Goal: Find specific page/section: Find specific page/section

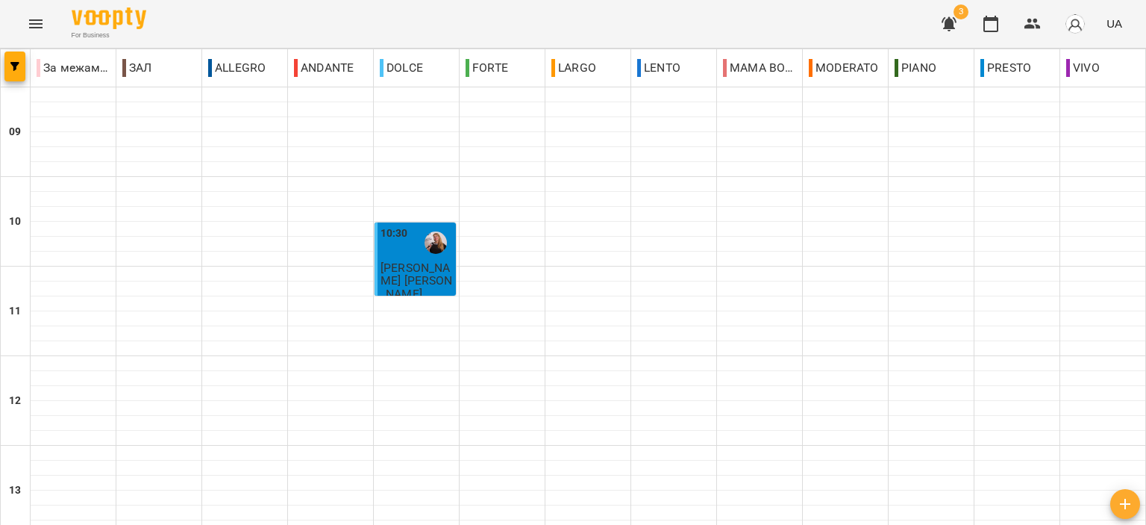
scroll to position [736, 0]
click at [947, 26] on icon "button" at bounding box center [949, 24] width 15 height 14
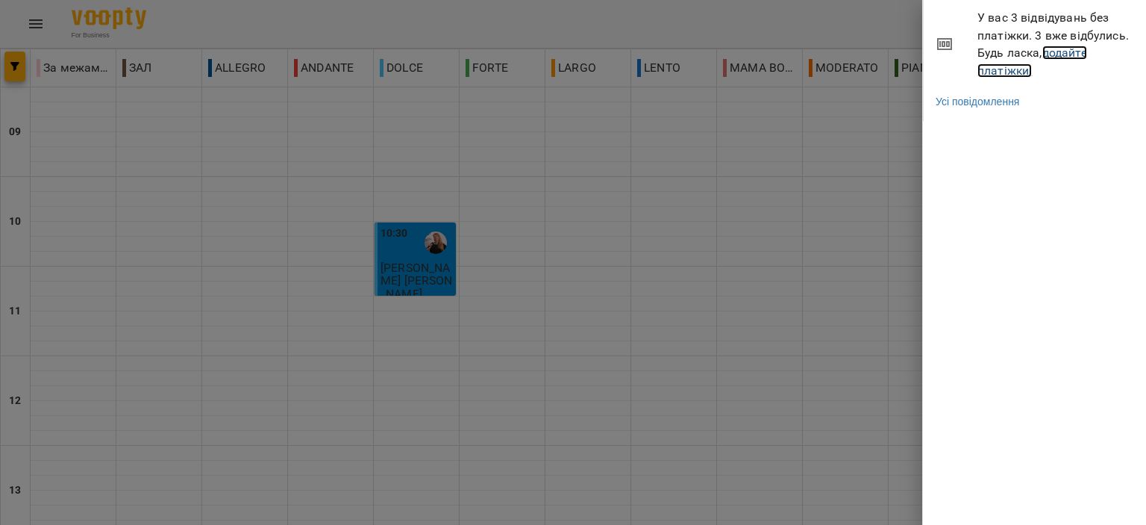
click at [1002, 65] on link "додайте платіжки!" at bounding box center [1033, 62] width 110 height 32
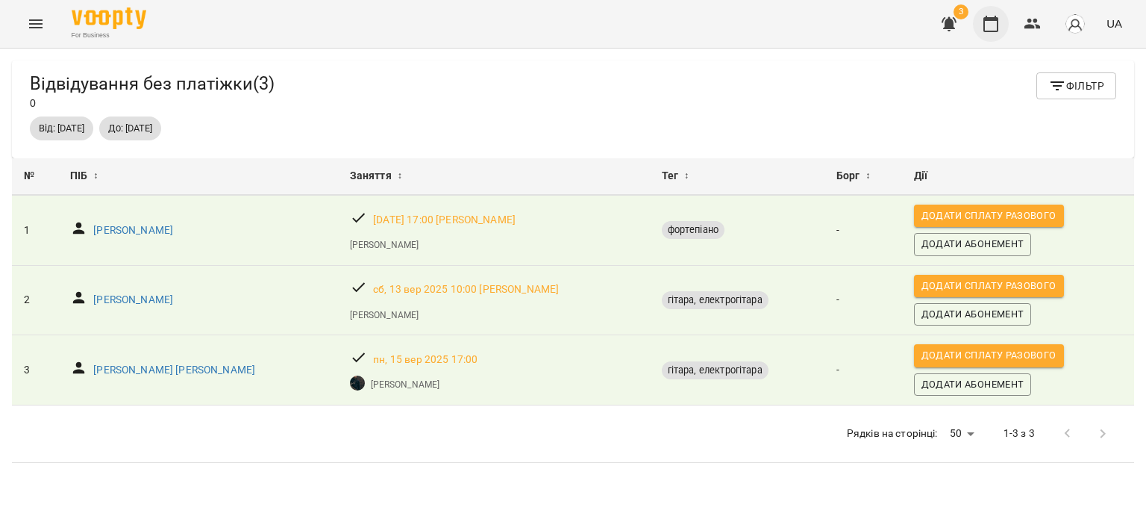
click at [986, 18] on icon "button" at bounding box center [991, 24] width 15 height 16
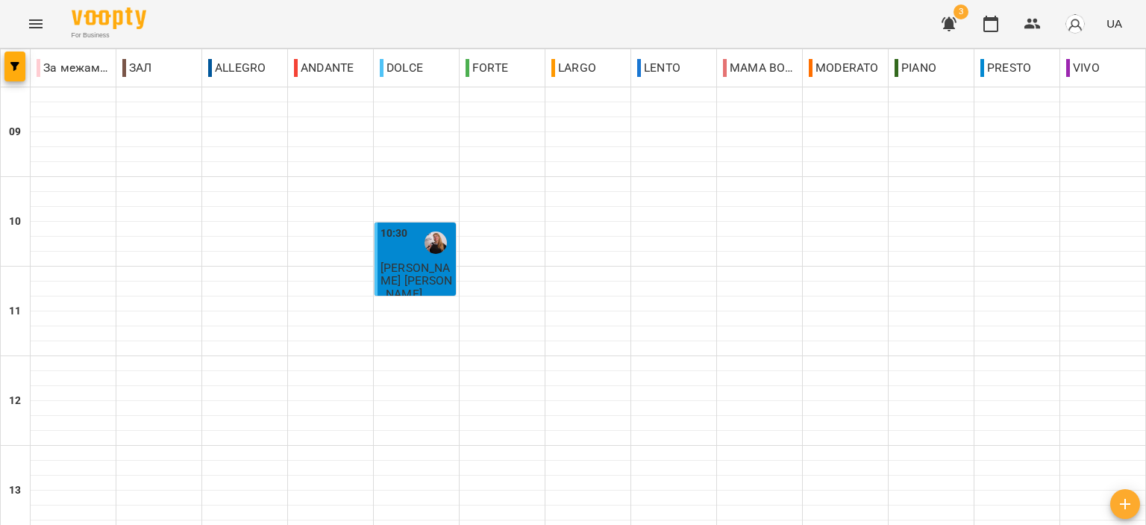
scroll to position [736, 0]
